Goal: Transaction & Acquisition: Purchase product/service

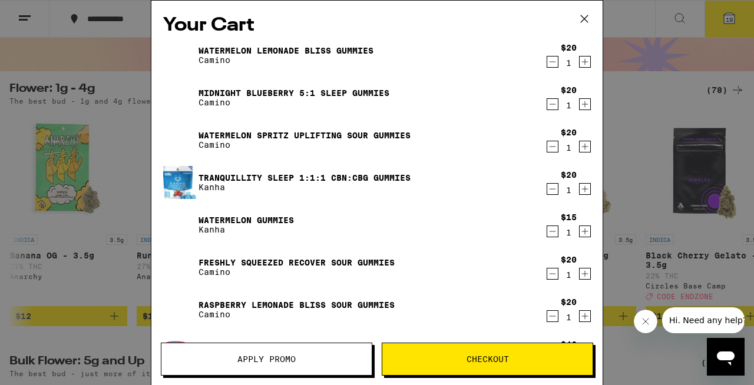
scroll to position [326, 0]
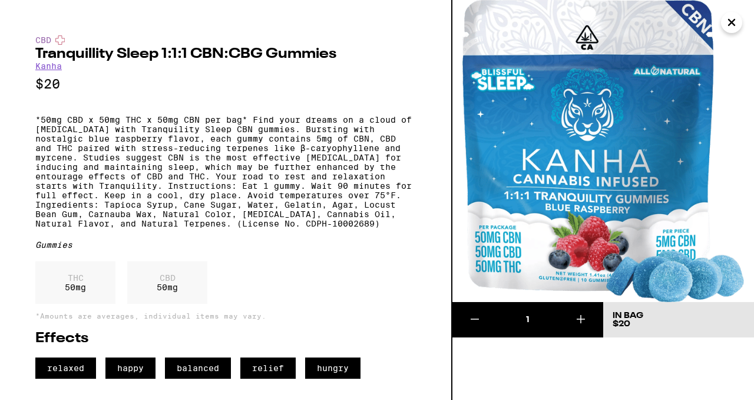
click at [477, 321] on icon at bounding box center [475, 319] width 14 height 14
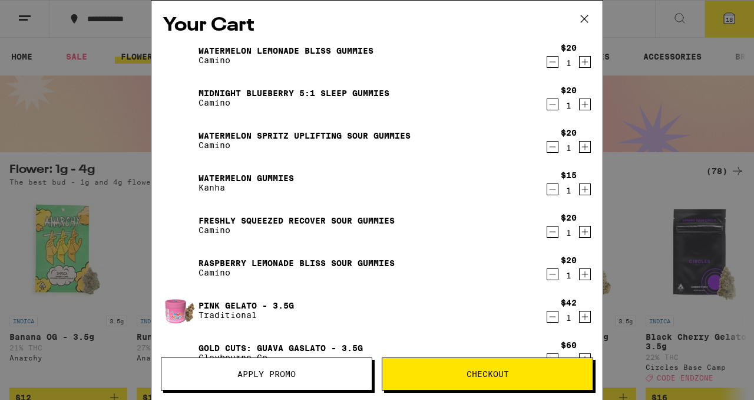
click at [547, 147] on icon "Decrement" at bounding box center [552, 147] width 11 height 14
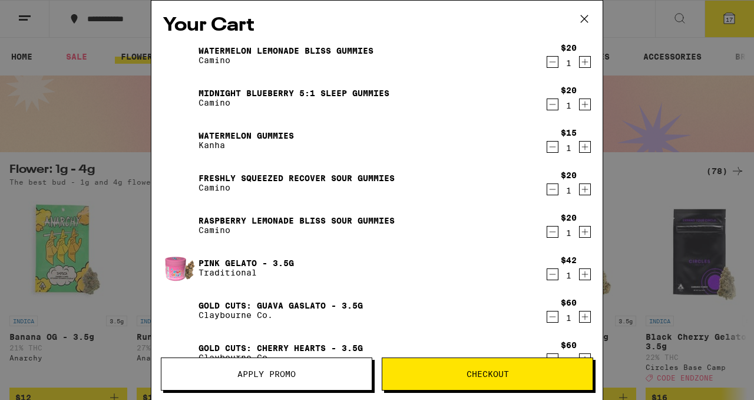
click at [547, 233] on icon "Decrement" at bounding box center [552, 232] width 11 height 14
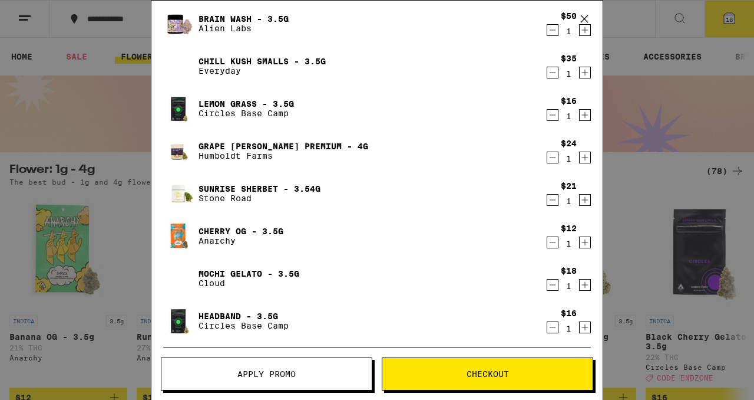
scroll to position [371, 0]
click at [547, 285] on icon "Decrement" at bounding box center [552, 285] width 11 height 14
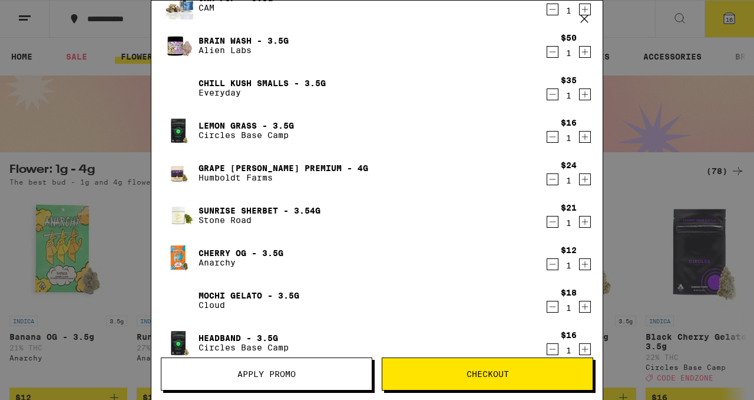
scroll to position [423, 0]
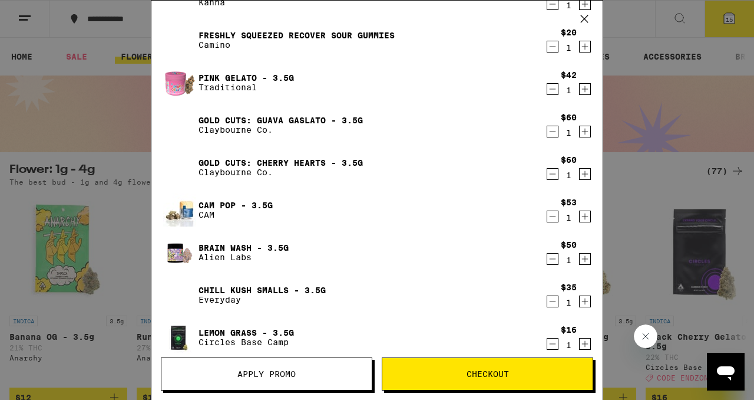
scroll to position [142, 0]
click at [547, 93] on icon "Decrement" at bounding box center [552, 89] width 11 height 14
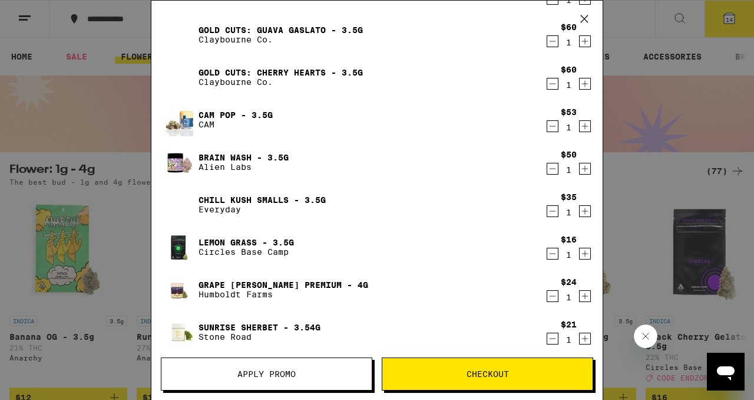
scroll to position [191, 0]
click at [547, 167] on icon "Decrement" at bounding box center [552, 168] width 11 height 14
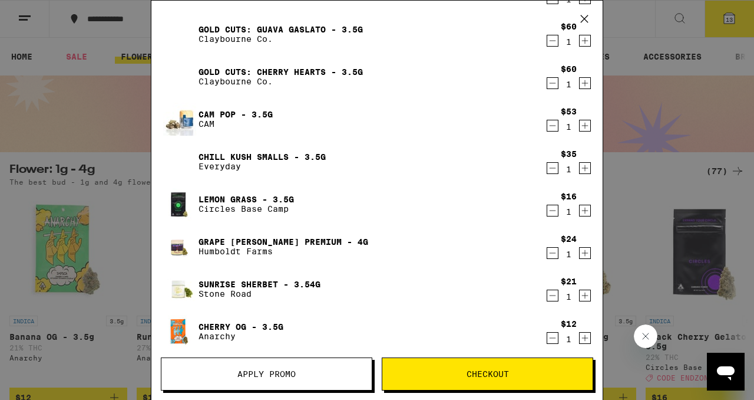
click at [547, 80] on icon "Decrement" at bounding box center [552, 83] width 11 height 14
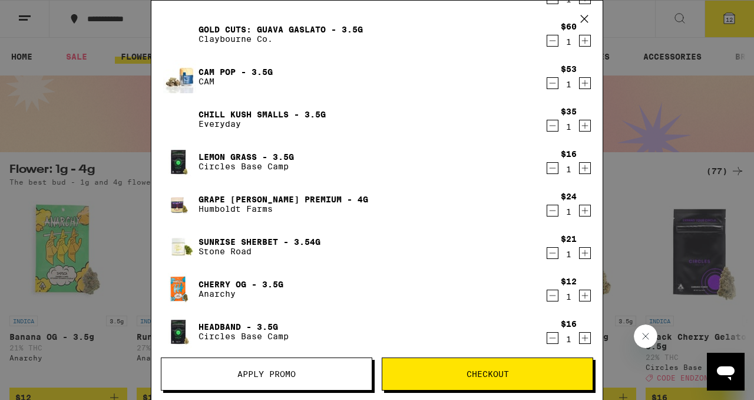
click at [547, 82] on icon "Decrement" at bounding box center [552, 83] width 11 height 14
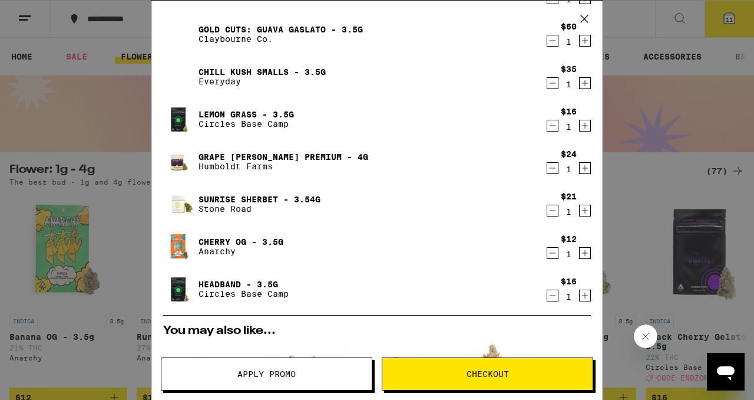
click at [547, 82] on icon "Decrement" at bounding box center [552, 83] width 11 height 14
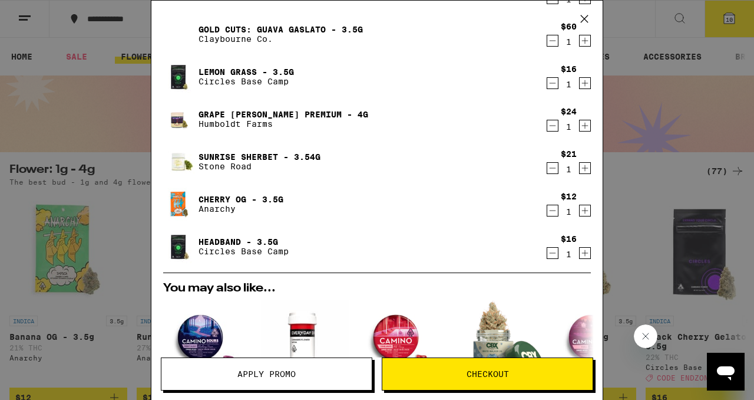
click at [547, 82] on icon "Decrement" at bounding box center [552, 83] width 11 height 14
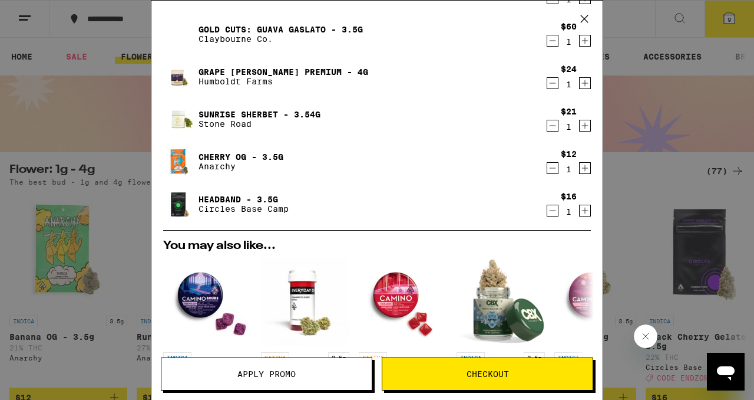
click at [550, 168] on icon "Decrement" at bounding box center [553, 168] width 6 height 0
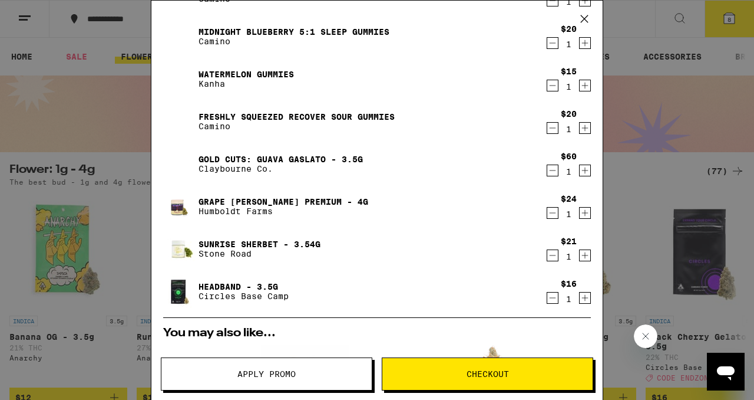
scroll to position [44, 0]
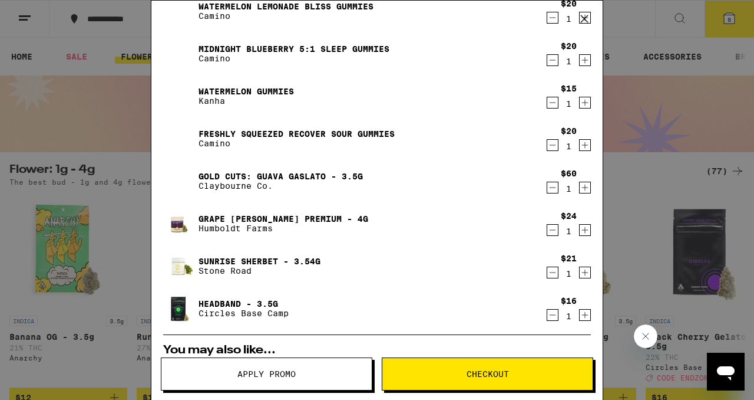
click at [547, 272] on icon "Decrement" at bounding box center [552, 272] width 11 height 14
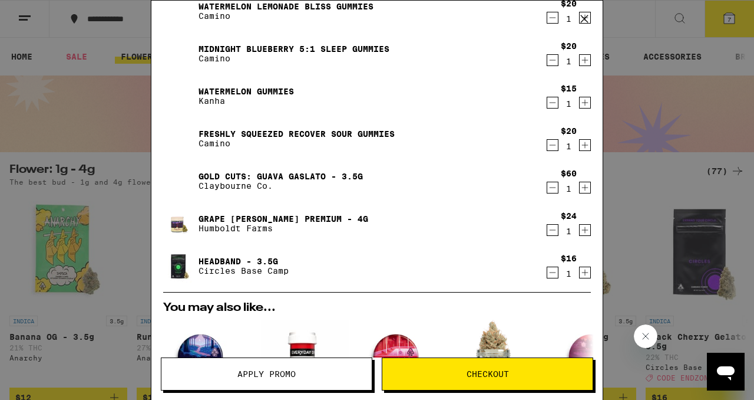
click at [547, 272] on icon "Decrement" at bounding box center [552, 272] width 11 height 14
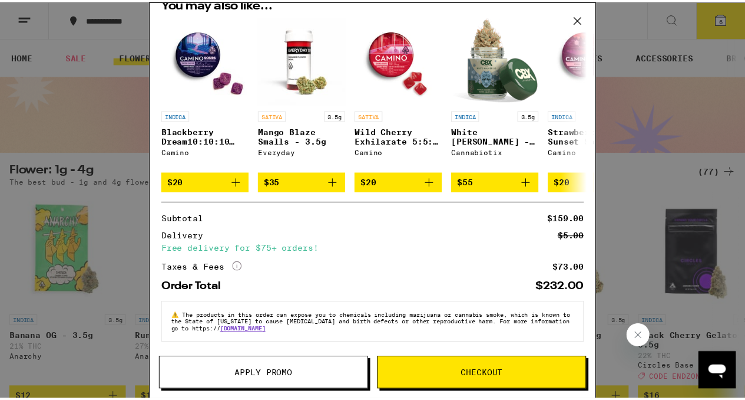
scroll to position [0, 0]
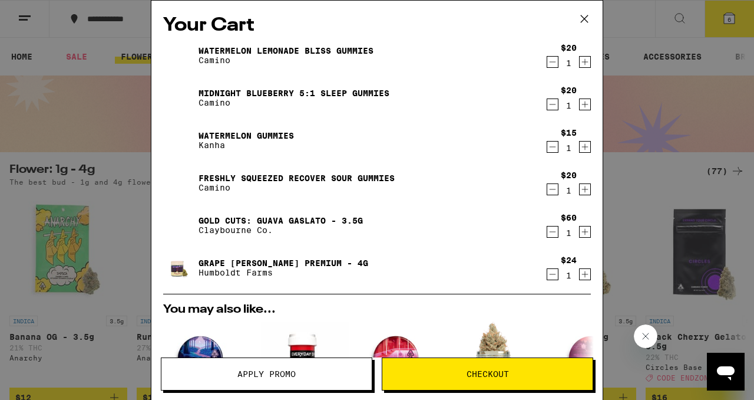
click at [547, 60] on icon "Decrement" at bounding box center [552, 62] width 11 height 14
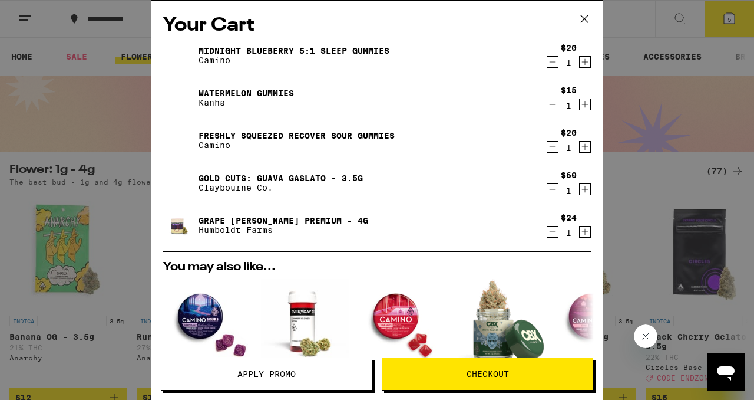
click at [128, 181] on div "Your Cart Midnight Blueberry 5:1 Sleep Gummies Camino $20 1 Watermelon Gummies …" at bounding box center [377, 200] width 754 height 400
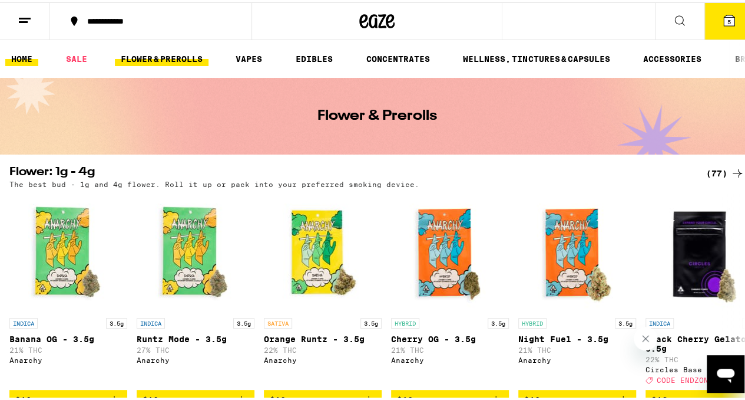
click at [31, 56] on link "HOME" at bounding box center [21, 56] width 33 height 14
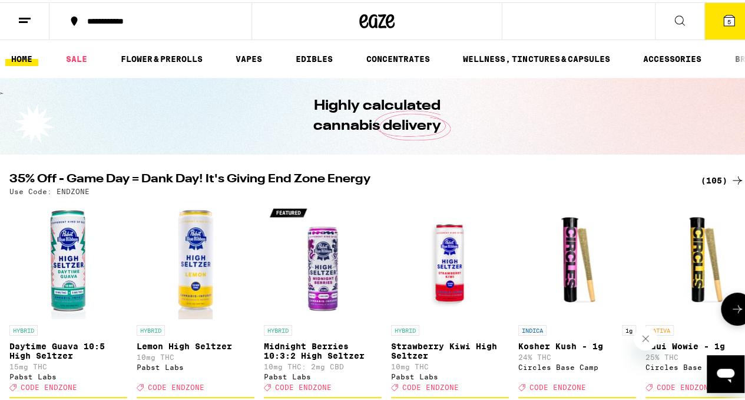
scroll to position [77, 0]
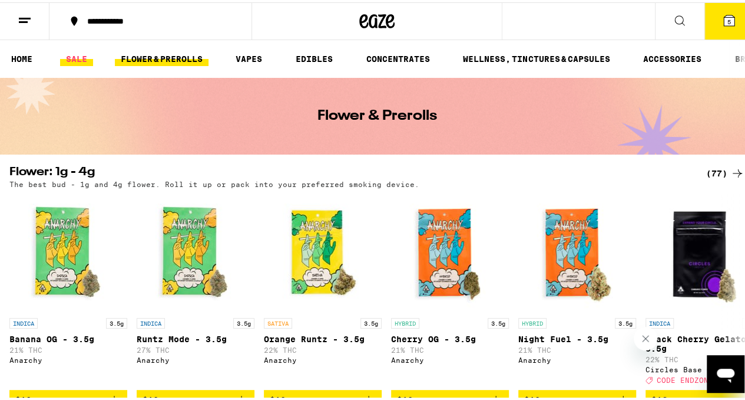
click at [78, 55] on link "SALE" at bounding box center [76, 56] width 33 height 14
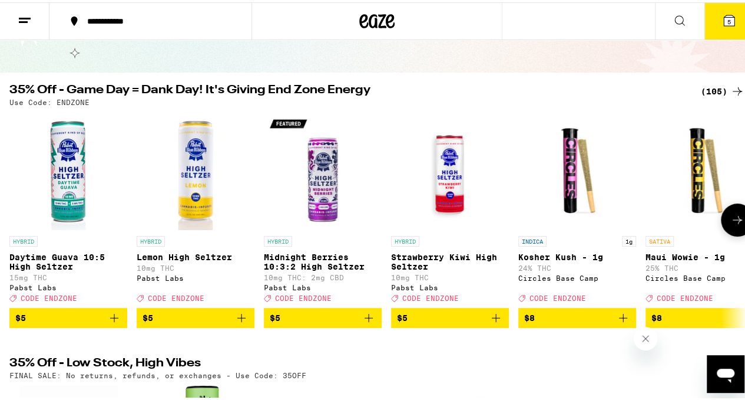
scroll to position [77, 0]
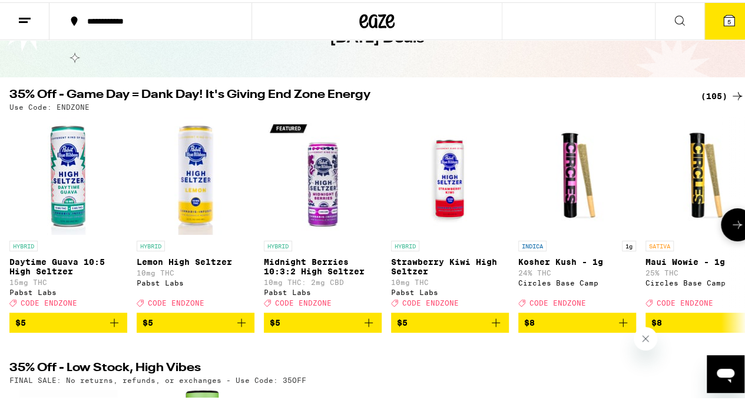
click at [721, 225] on button at bounding box center [737, 222] width 33 height 33
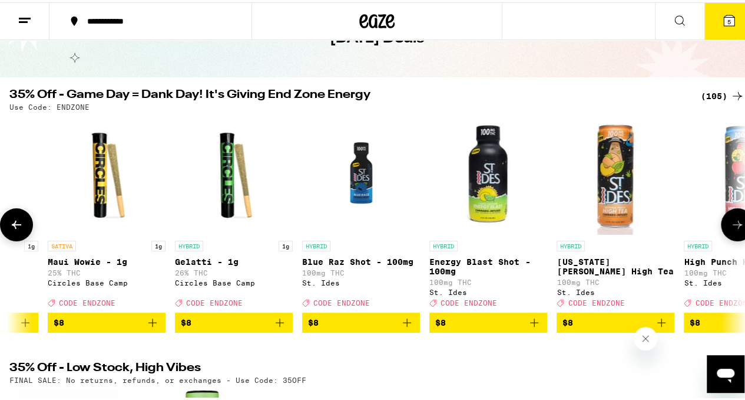
click at [721, 225] on button at bounding box center [737, 222] width 33 height 33
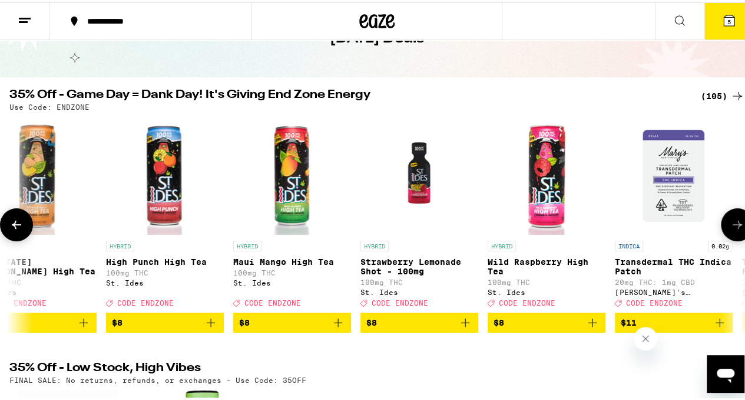
scroll to position [0, 1196]
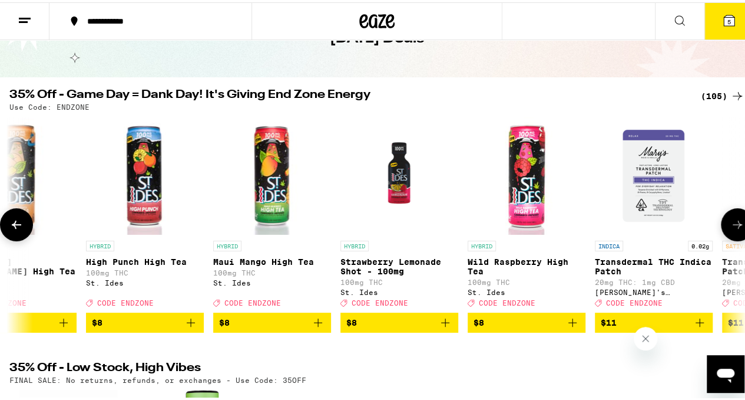
click at [508, 265] on p "Wild Raspberry High Tea" at bounding box center [527, 264] width 118 height 19
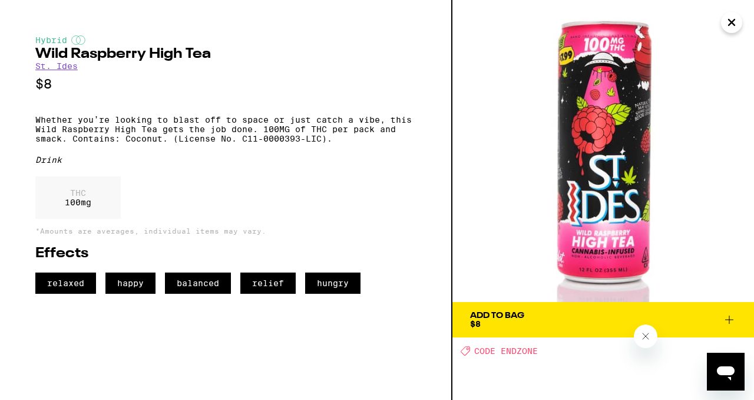
click at [727, 24] on icon "Close" at bounding box center [732, 23] width 14 height 18
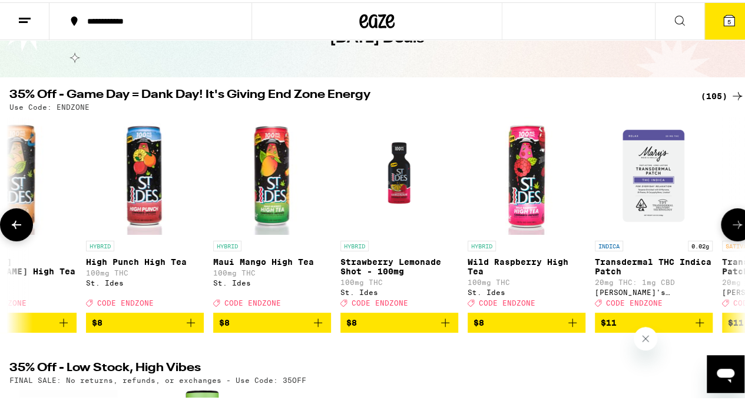
click at [731, 226] on icon at bounding box center [738, 222] width 14 height 14
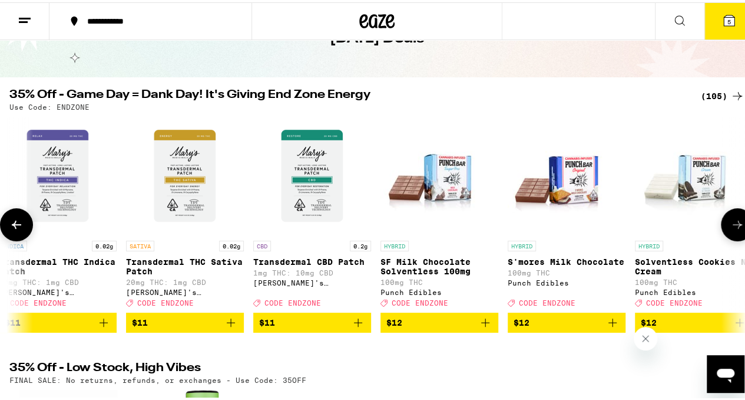
scroll to position [0, 1795]
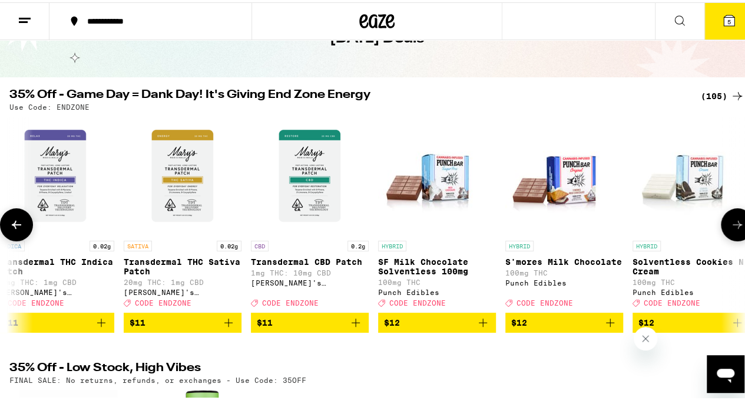
click at [731, 226] on icon at bounding box center [738, 222] width 14 height 14
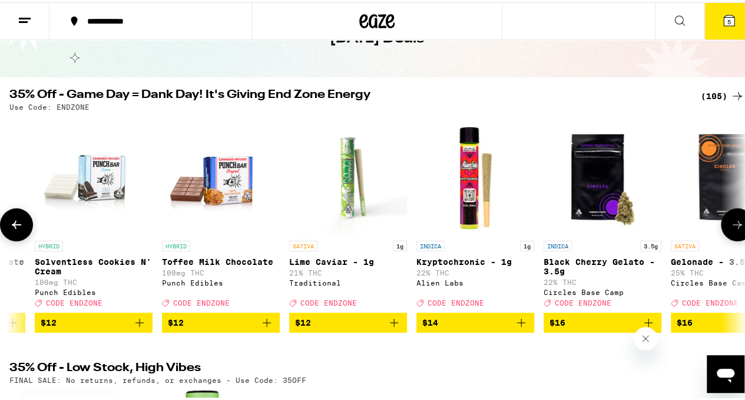
click at [731, 226] on icon at bounding box center [738, 222] width 14 height 14
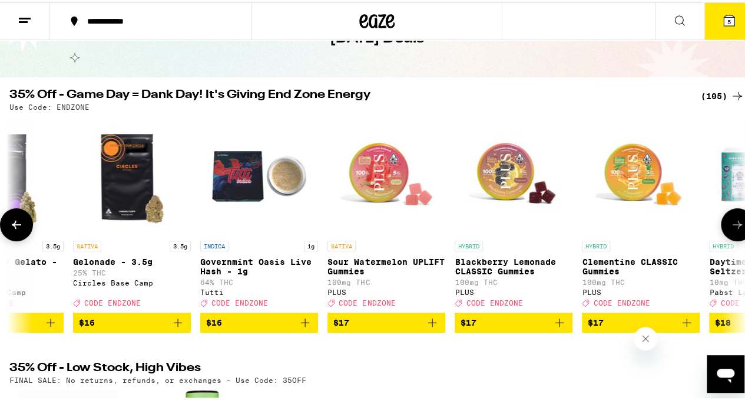
click at [731, 226] on icon at bounding box center [738, 222] width 14 height 14
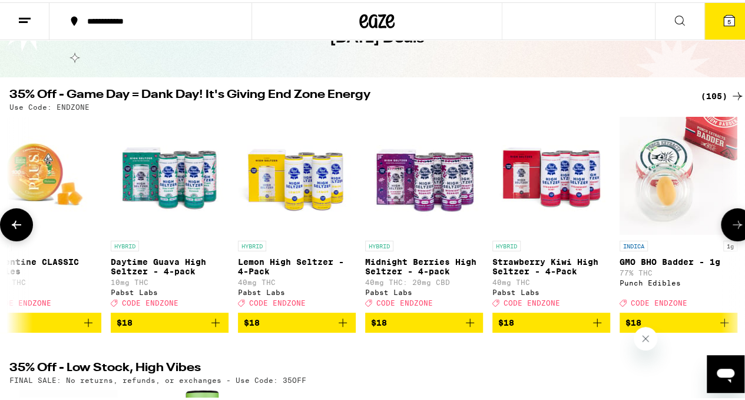
click at [731, 226] on icon at bounding box center [738, 222] width 14 height 14
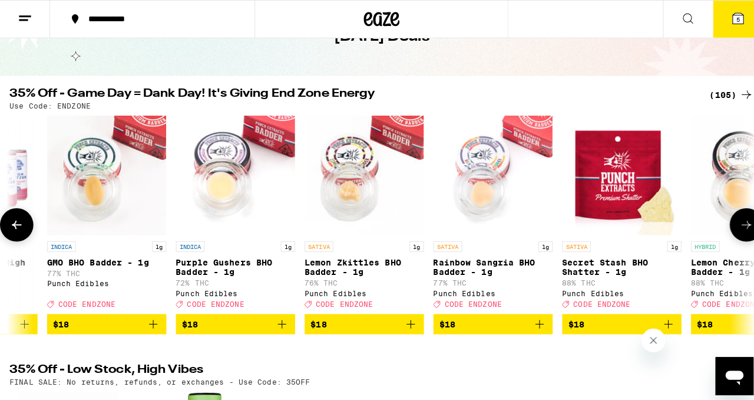
scroll to position [0, 4188]
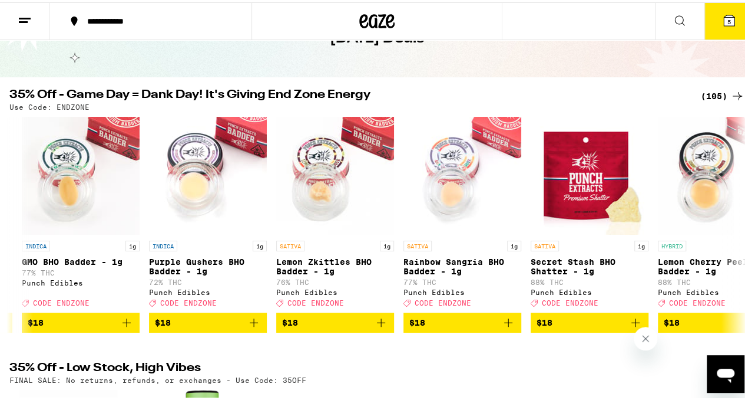
click at [738, 24] on button "5" at bounding box center [729, 19] width 49 height 37
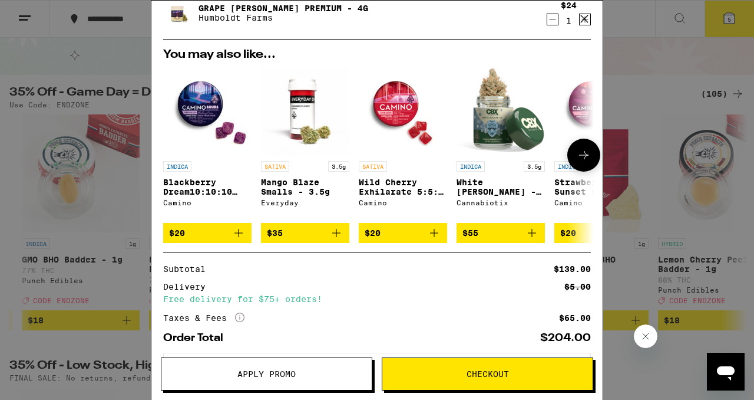
scroll to position [272, 0]
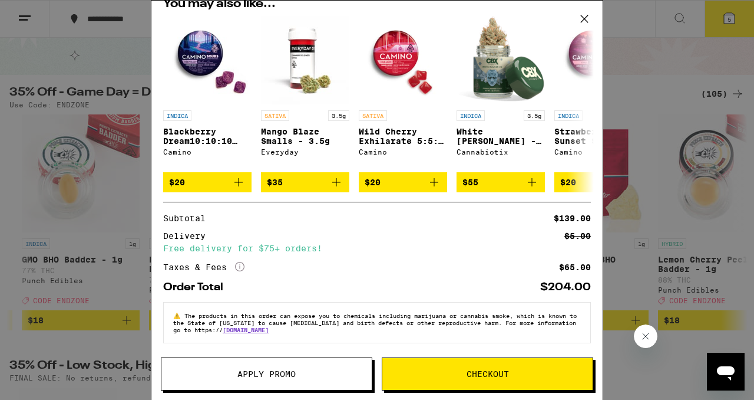
click at [483, 374] on span "Checkout" at bounding box center [488, 373] width 42 height 8
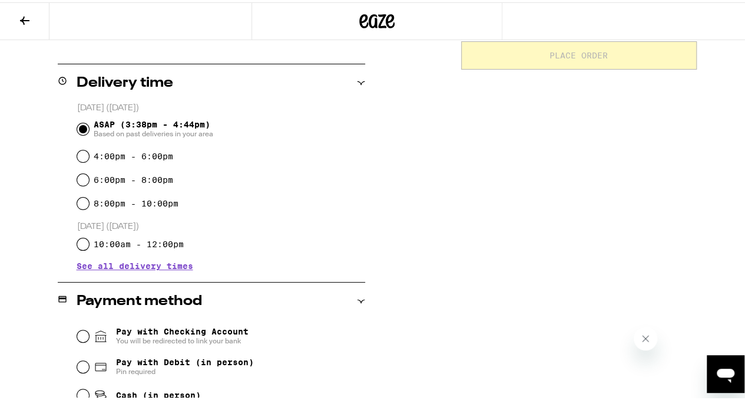
scroll to position [382, 0]
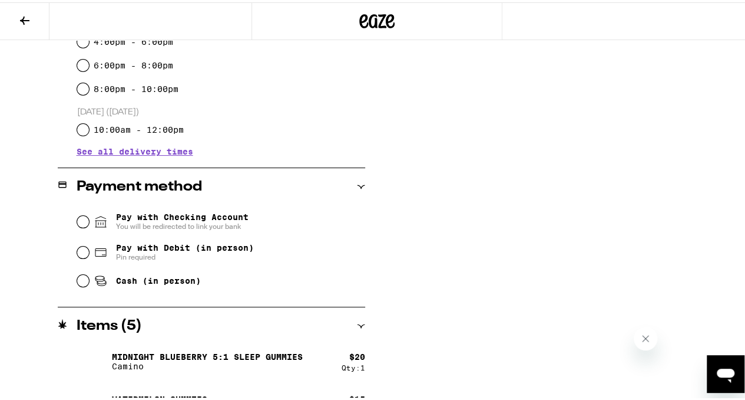
click at [124, 283] on span "Cash (in person)" at bounding box center [158, 277] width 85 height 9
click at [89, 284] on input "Cash (in person)" at bounding box center [83, 278] width 12 height 12
radio input "true"
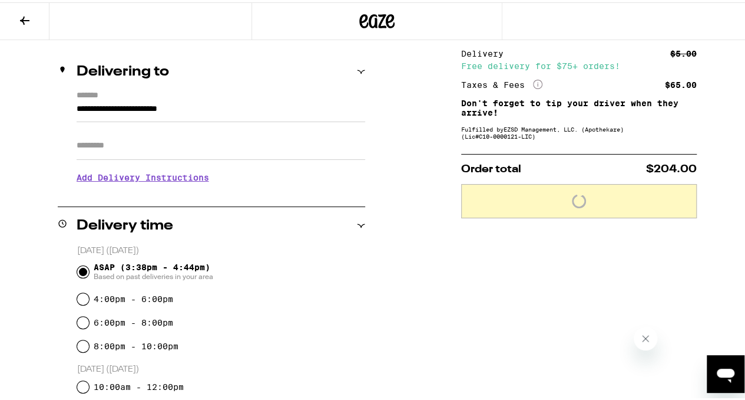
scroll to position [123, 0]
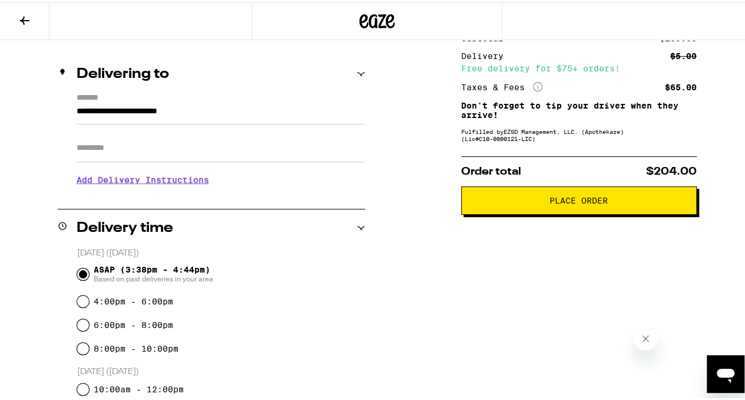
click at [605, 202] on span "Place Order" at bounding box center [579, 198] width 216 height 8
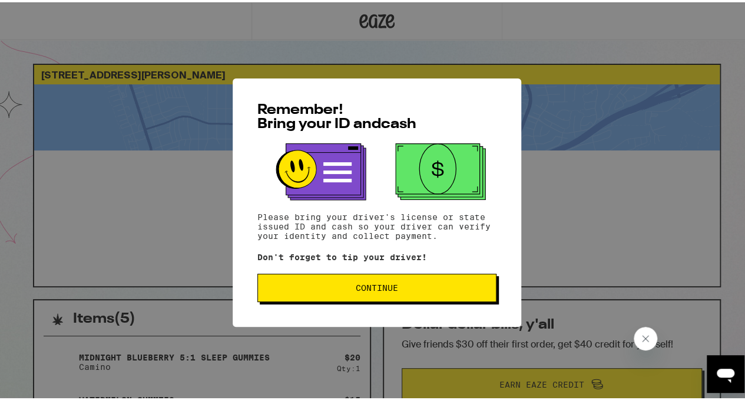
click at [402, 283] on button "Continue" at bounding box center [377, 285] width 239 height 28
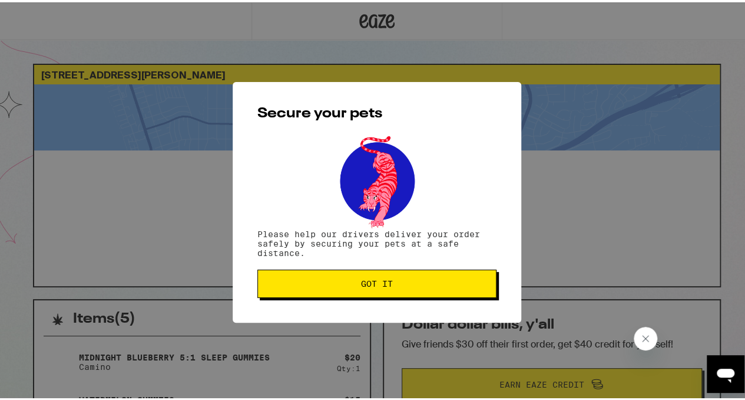
click at [402, 283] on span "Got it" at bounding box center [377, 281] width 219 height 8
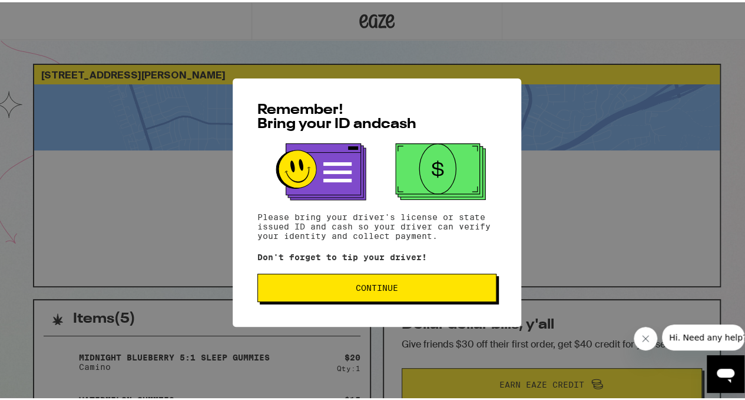
click at [443, 283] on button "Continue" at bounding box center [377, 285] width 239 height 28
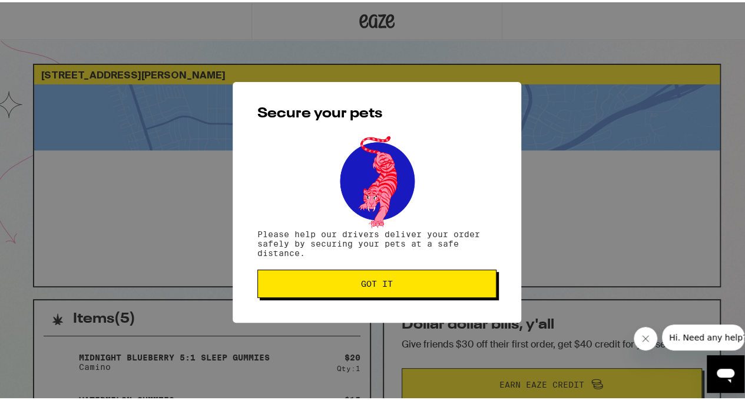
click at [435, 295] on button "Got it" at bounding box center [377, 281] width 239 height 28
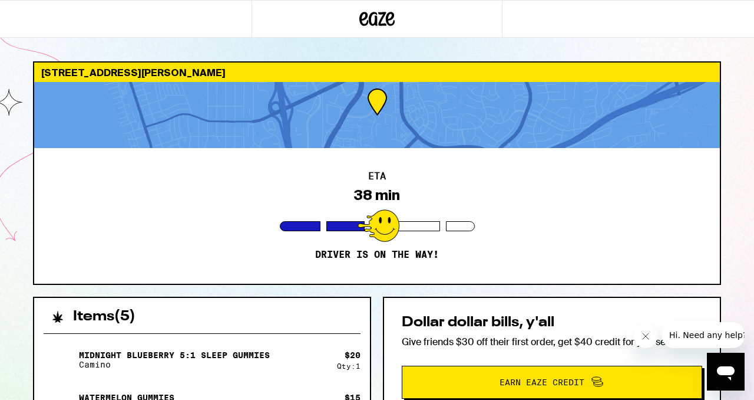
click at [199, 247] on div "ETA 38 min Driver is on the way!" at bounding box center [377, 216] width 686 height 136
click at [646, 334] on icon "Close message from company" at bounding box center [645, 335] width 9 height 9
